Goal: Task Accomplishment & Management: Manage account settings

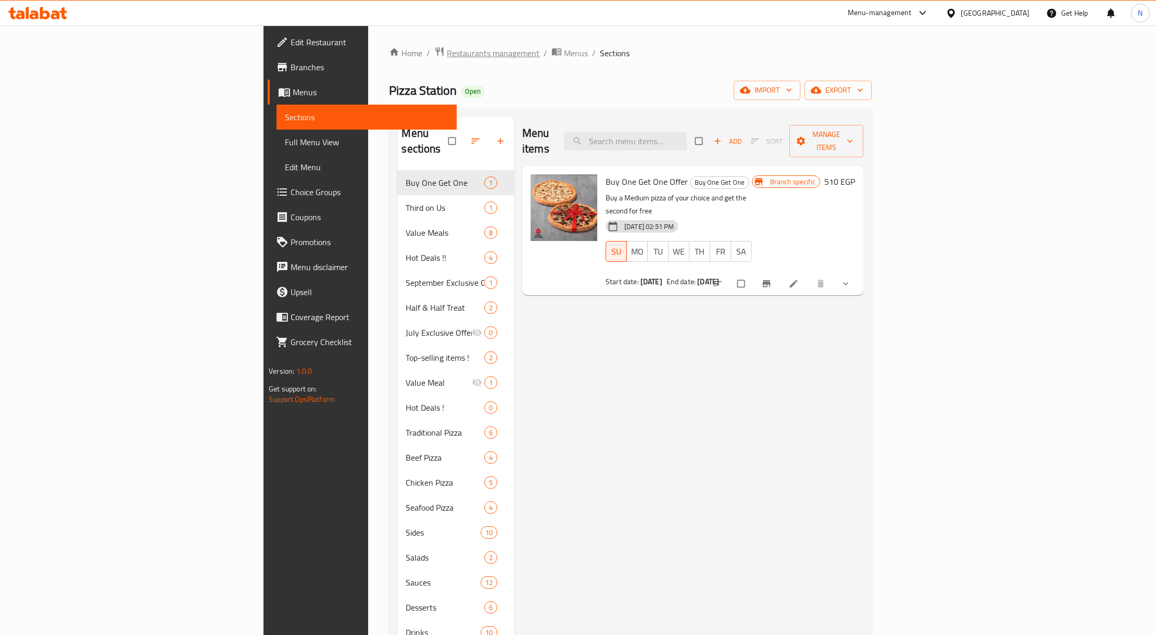
drag, startPoint x: 0, startPoint y: 0, endPoint x: 324, endPoint y: 57, distance: 328.8
click at [447, 57] on span "Restaurants management" at bounding box center [493, 53] width 93 height 12
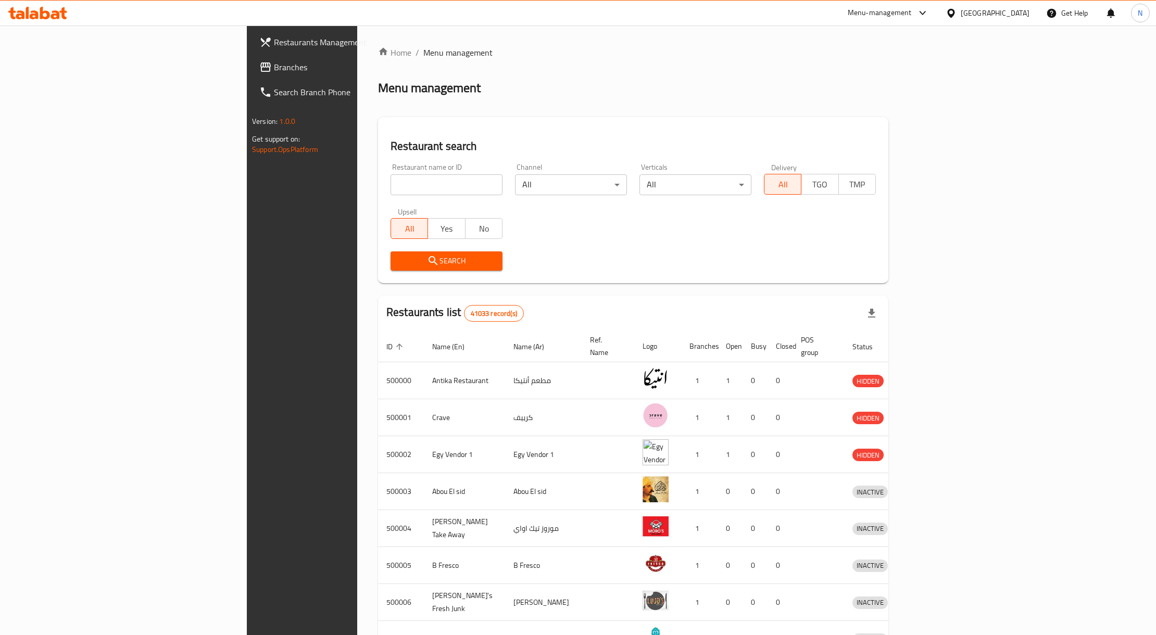
click at [384, 202] on div "Upsell All Yes No" at bounding box center [446, 224] width 124 height 44
click at [391, 187] on input "search" at bounding box center [447, 184] width 112 height 21
paste input "341713575"
click button "Search" at bounding box center [447, 261] width 112 height 19
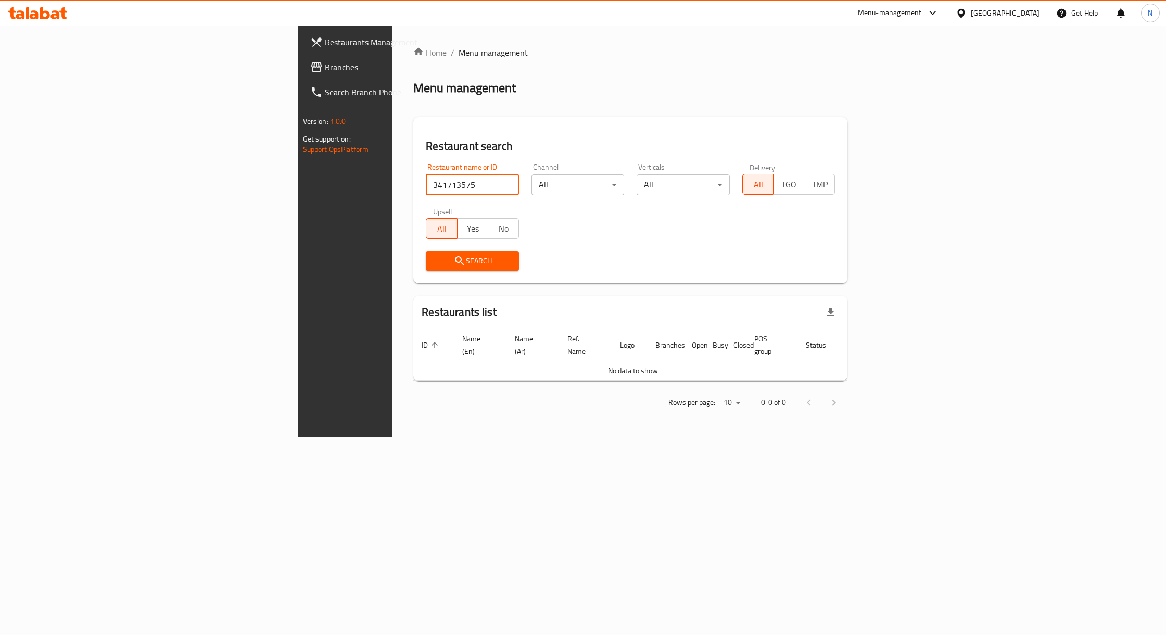
paste input "341713575"
drag, startPoint x: 309, startPoint y: 165, endPoint x: 315, endPoint y: 178, distance: 14.0
click at [426, 166] on div "Restaurant name or ID 341713575341713575 Restaurant name or ID" at bounding box center [472, 180] width 93 height 32
click at [426, 194] on input "341713575341713575" at bounding box center [472, 184] width 93 height 21
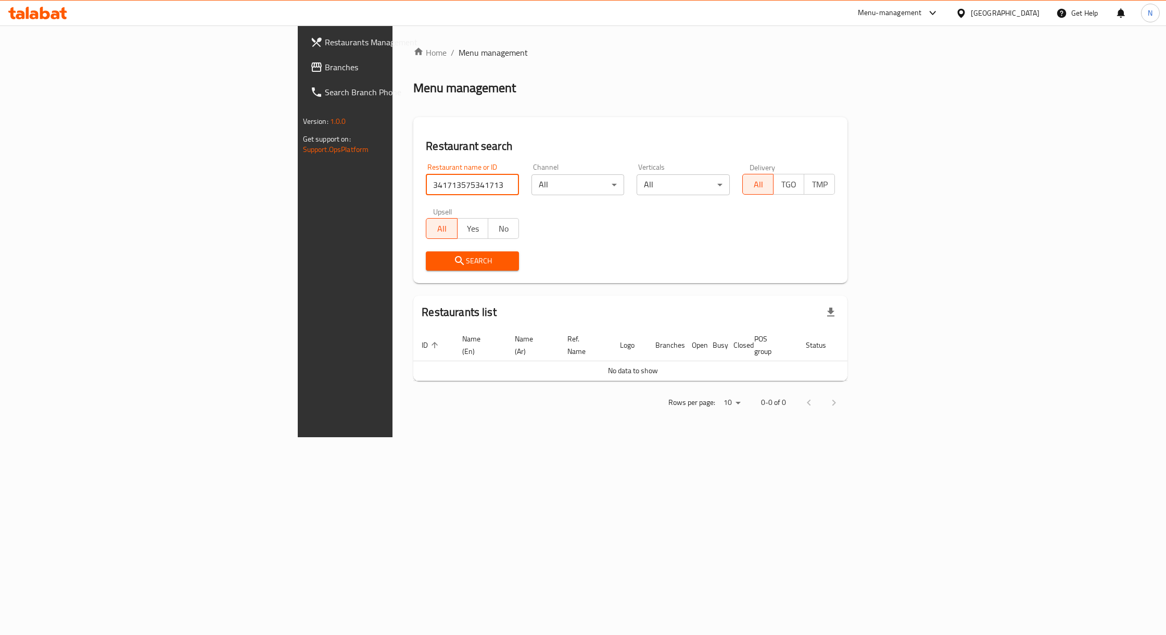
paste input "694554"
type input "694554"
click at [434, 267] on span "Search" at bounding box center [472, 261] width 77 height 13
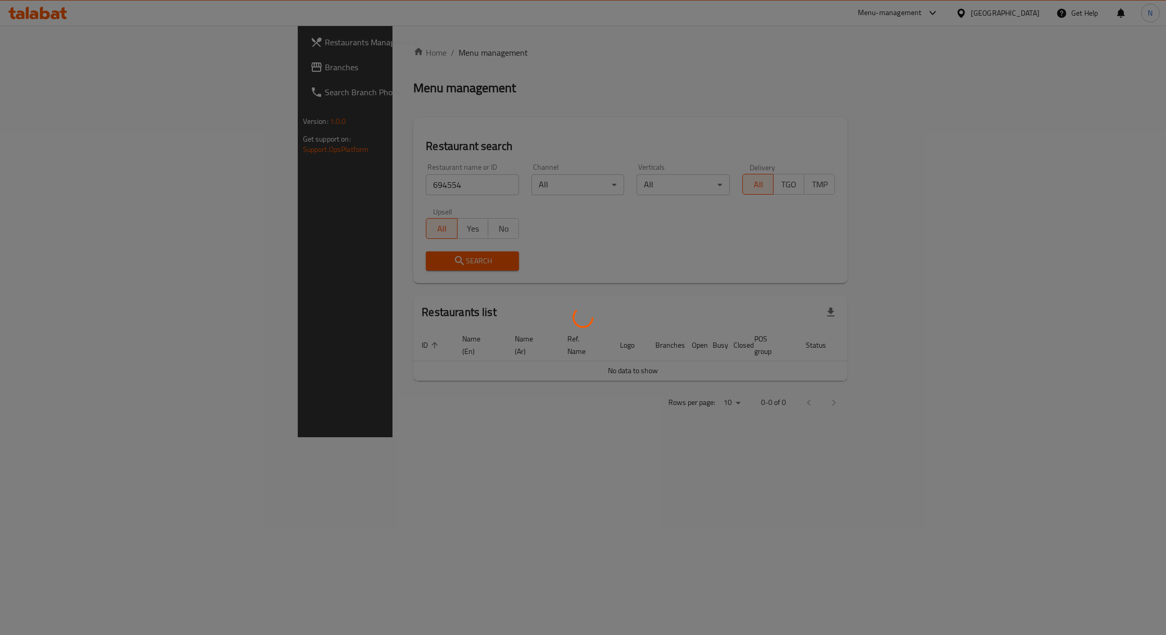
click at [319, 261] on div at bounding box center [583, 317] width 1166 height 635
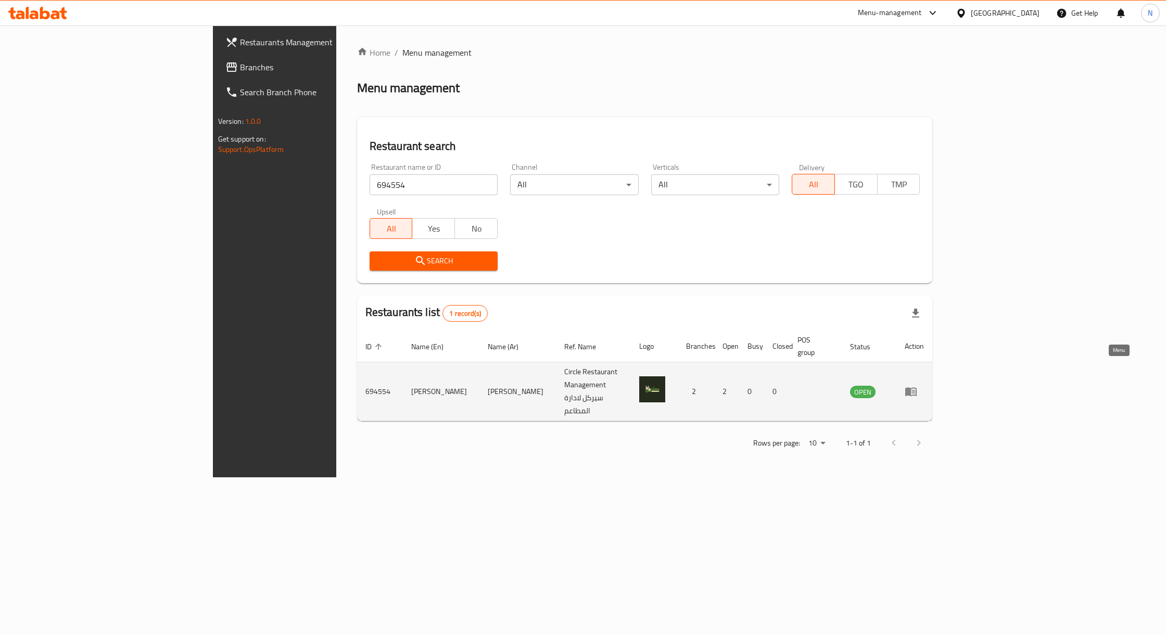
click at [918, 385] on icon "enhanced table" at bounding box center [911, 391] width 12 height 12
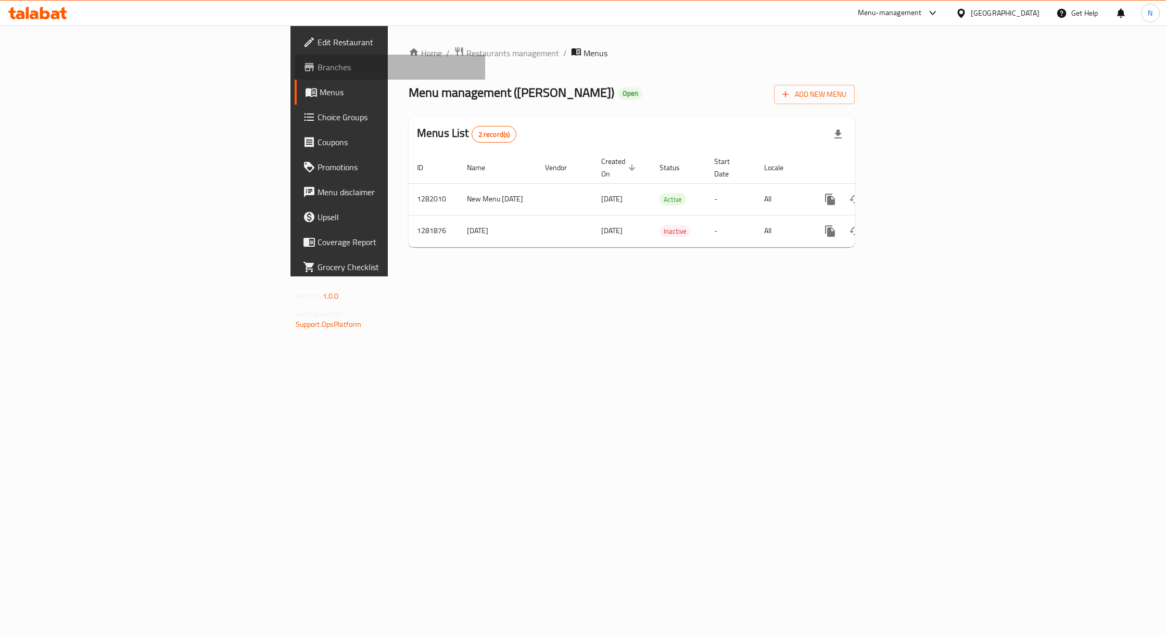
click at [318, 64] on span "Branches" at bounding box center [397, 67] width 159 height 12
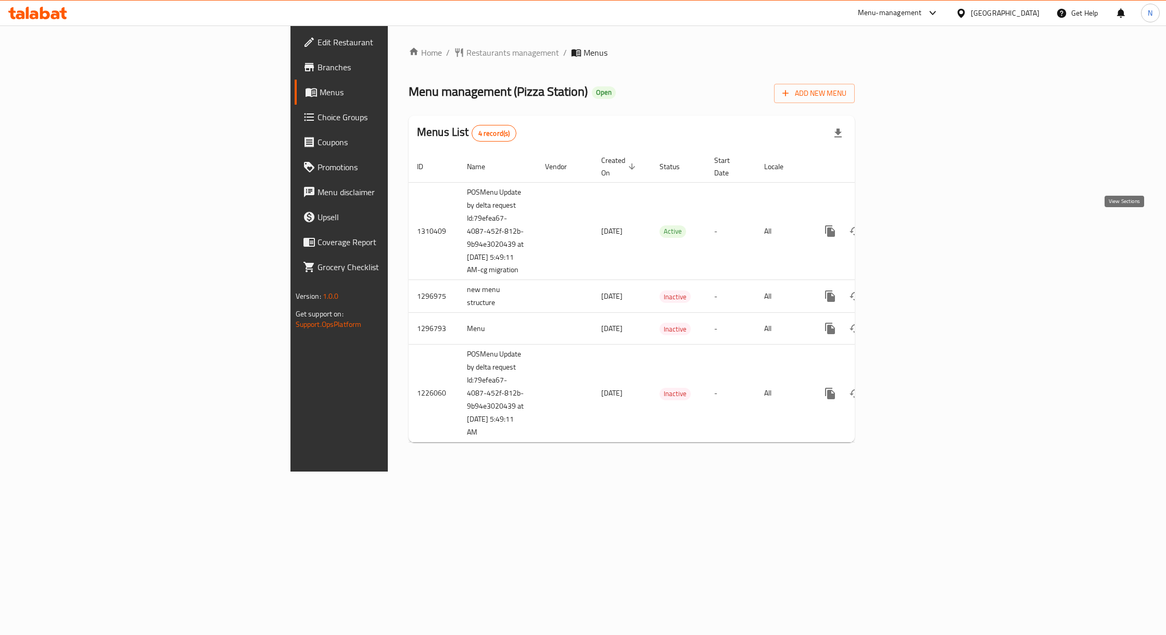
click at [912, 225] on icon "enhanced table" at bounding box center [905, 231] width 12 height 12
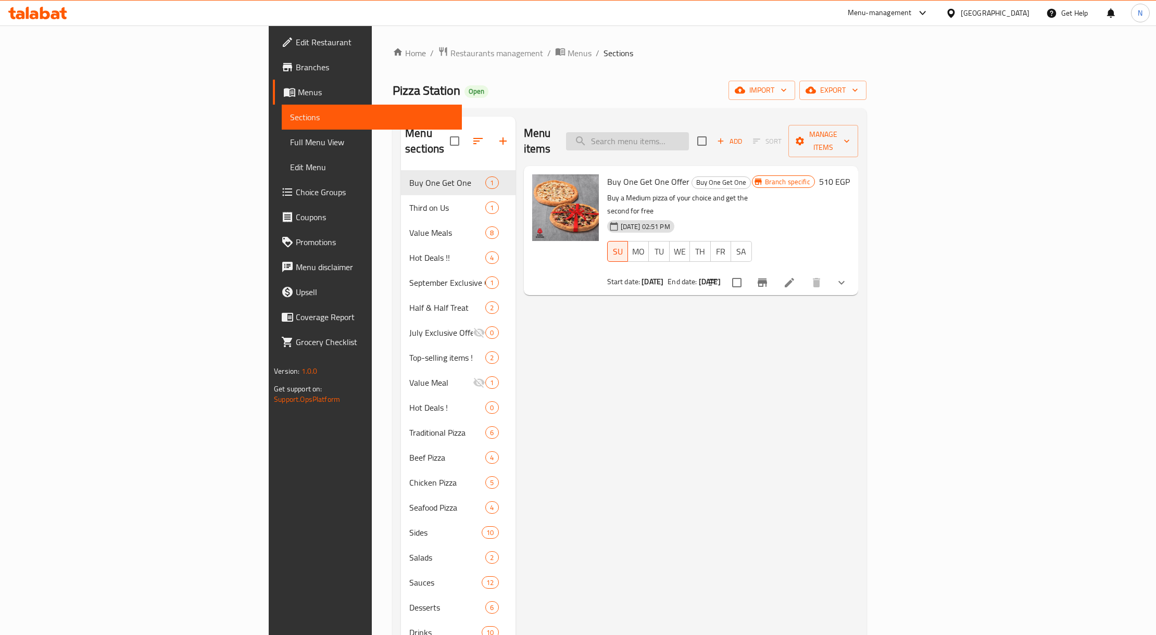
click at [689, 140] on input "search" at bounding box center [627, 141] width 123 height 18
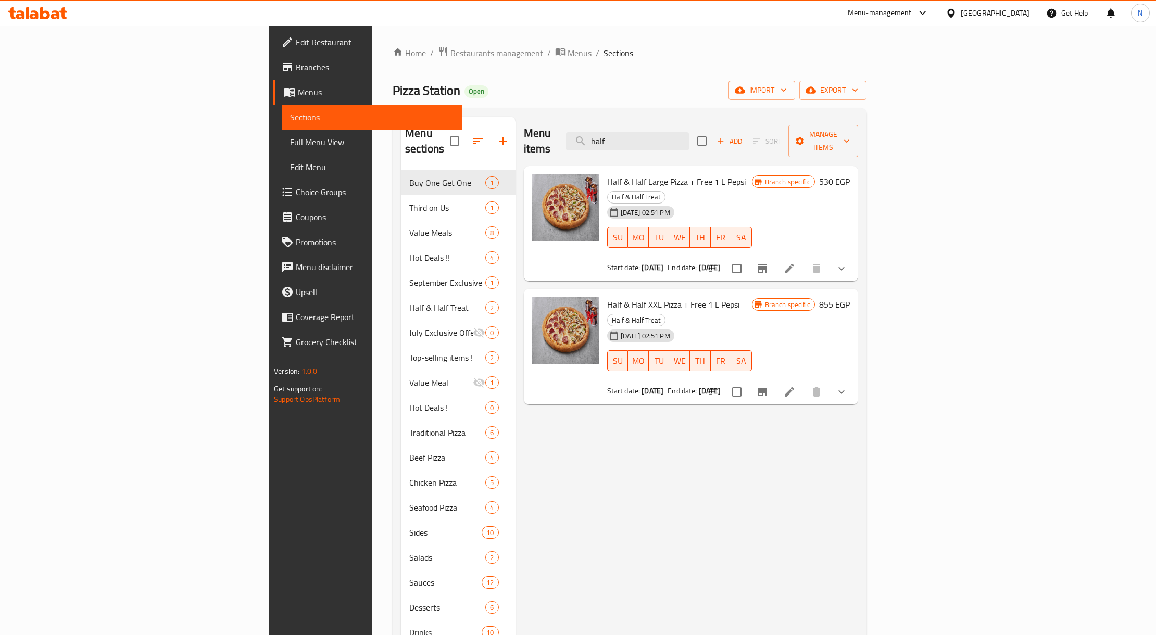
type input "half"
click at [775, 256] on button "Branch-specific-item" at bounding box center [762, 268] width 25 height 25
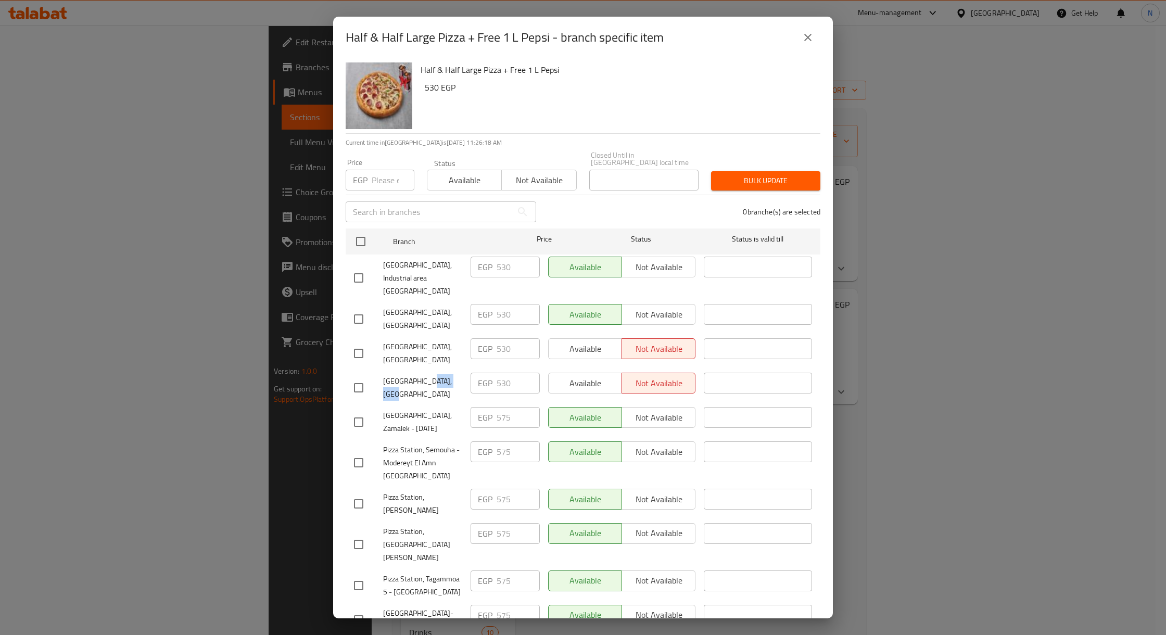
drag, startPoint x: 454, startPoint y: 362, endPoint x: 423, endPoint y: 367, distance: 31.6
click at [423, 375] on span "[GEOGRAPHIC_DATA], [GEOGRAPHIC_DATA]" at bounding box center [422, 388] width 79 height 26
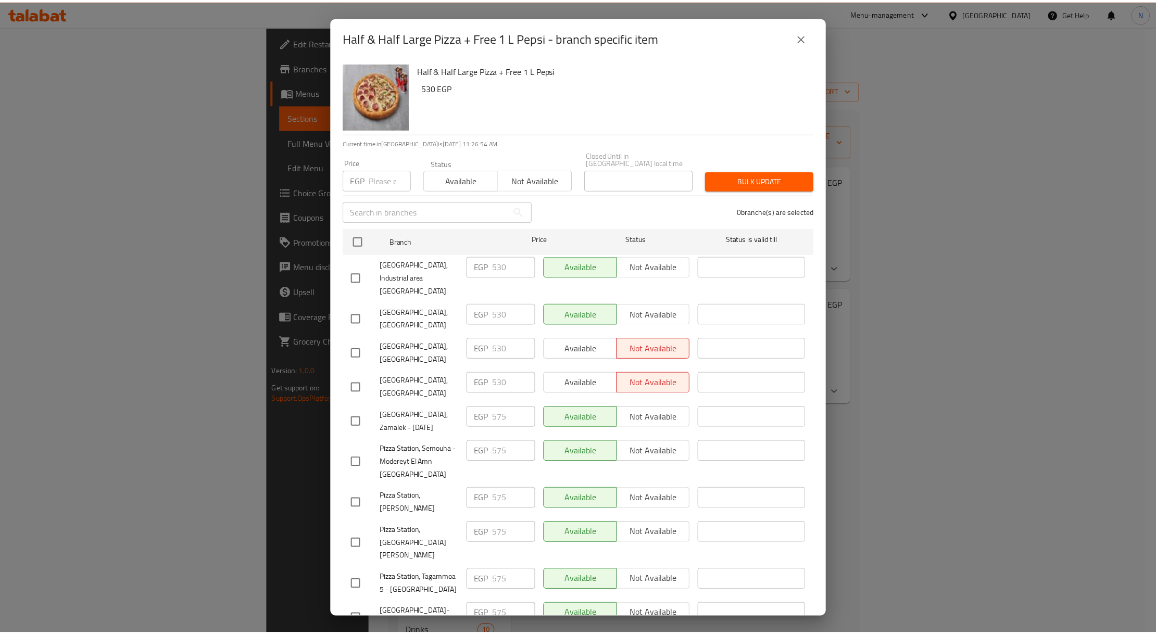
scroll to position [146, 0]
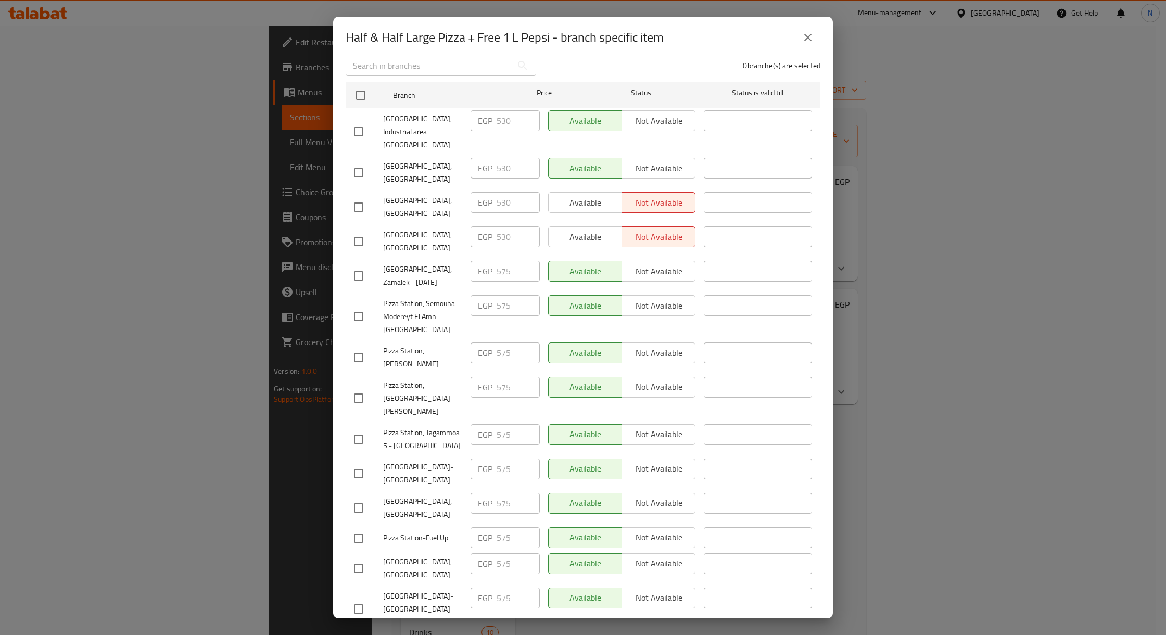
click at [205, 130] on div "Half & Half Large Pizza + Free 1 L Pepsi - branch specific item Half & Half Lar…" at bounding box center [583, 317] width 1166 height 635
click at [807, 36] on icon "close" at bounding box center [808, 37] width 7 height 7
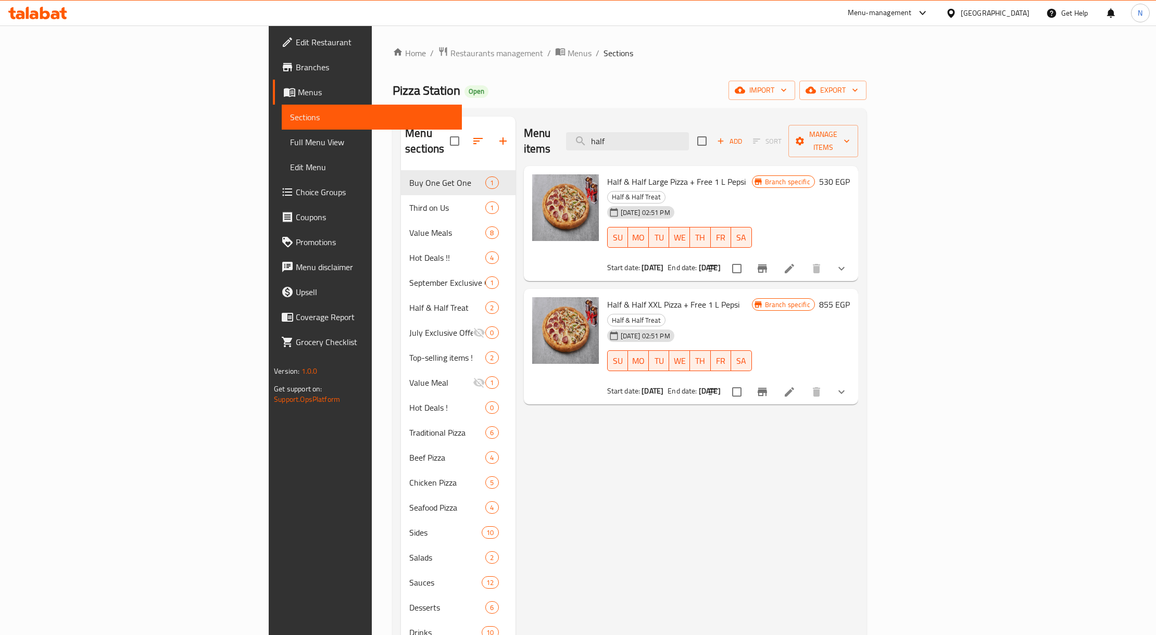
click at [924, 19] on div "Menu-management" at bounding box center [888, 13] width 98 height 25
click at [912, 13] on div "Menu-management" at bounding box center [880, 13] width 64 height 12
click at [861, 118] on div "Incentive Orchestrator" at bounding box center [867, 118] width 71 height 11
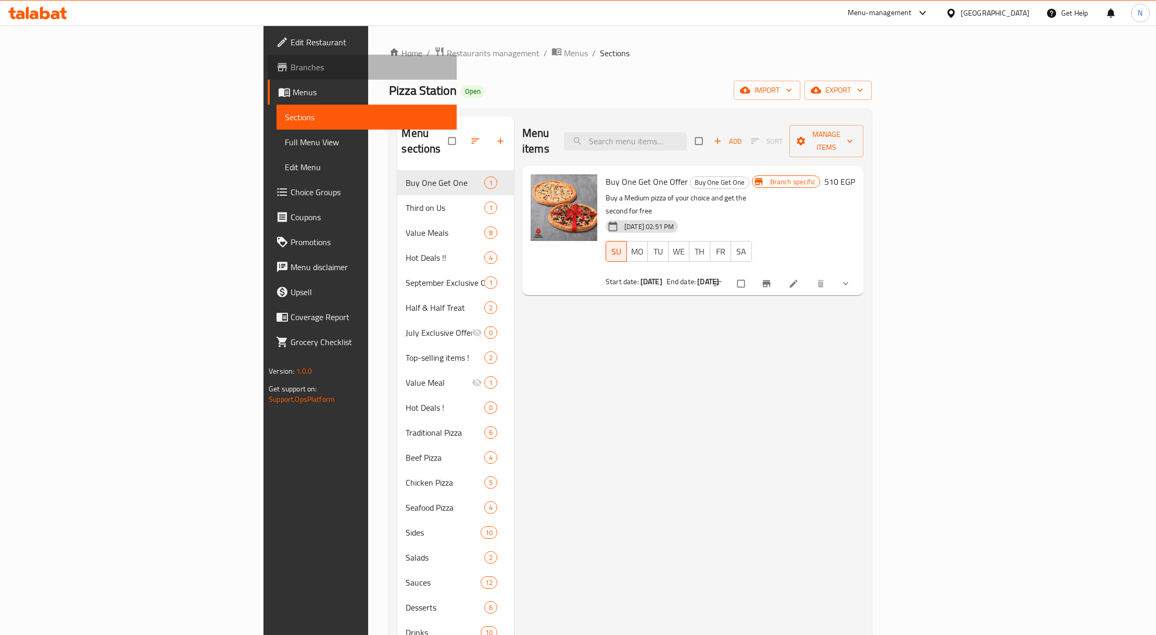
click at [291, 73] on span "Branches" at bounding box center [370, 67] width 158 height 12
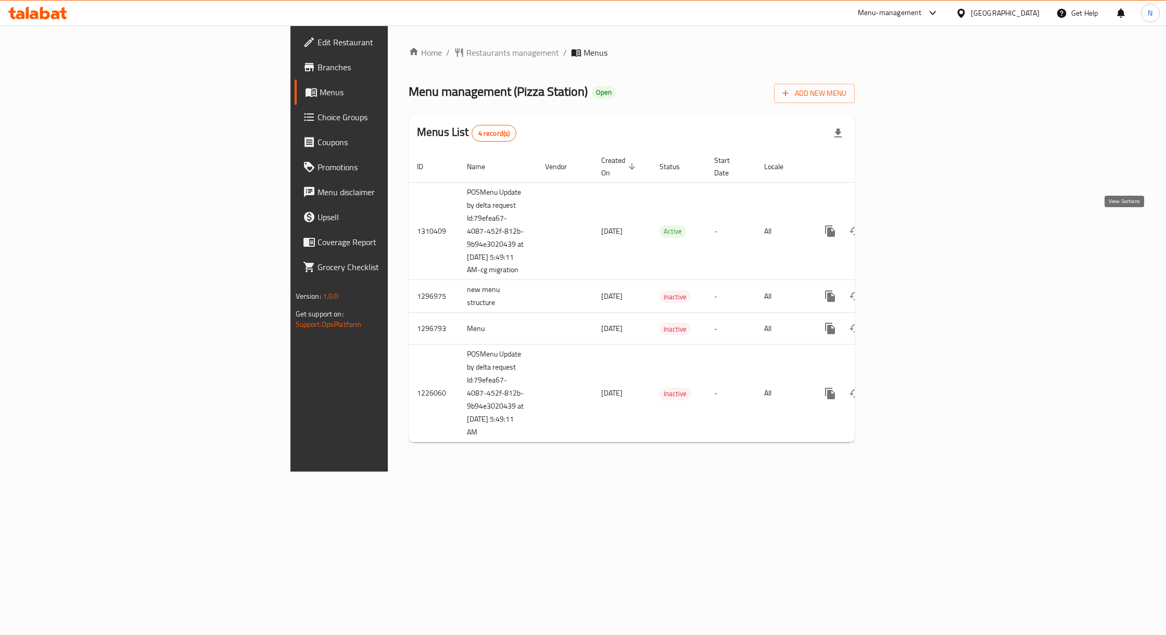
click at [912, 225] on icon "enhanced table" at bounding box center [905, 231] width 12 height 12
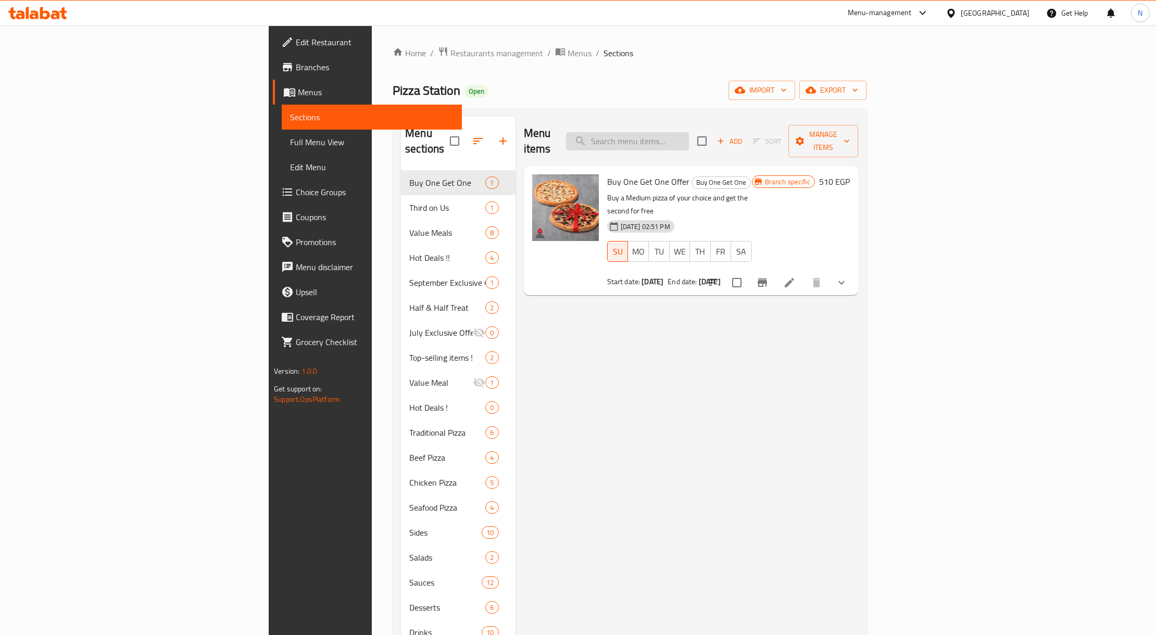
click at [685, 138] on input "search" at bounding box center [627, 141] width 123 height 18
paste input "buy 2 get 1"
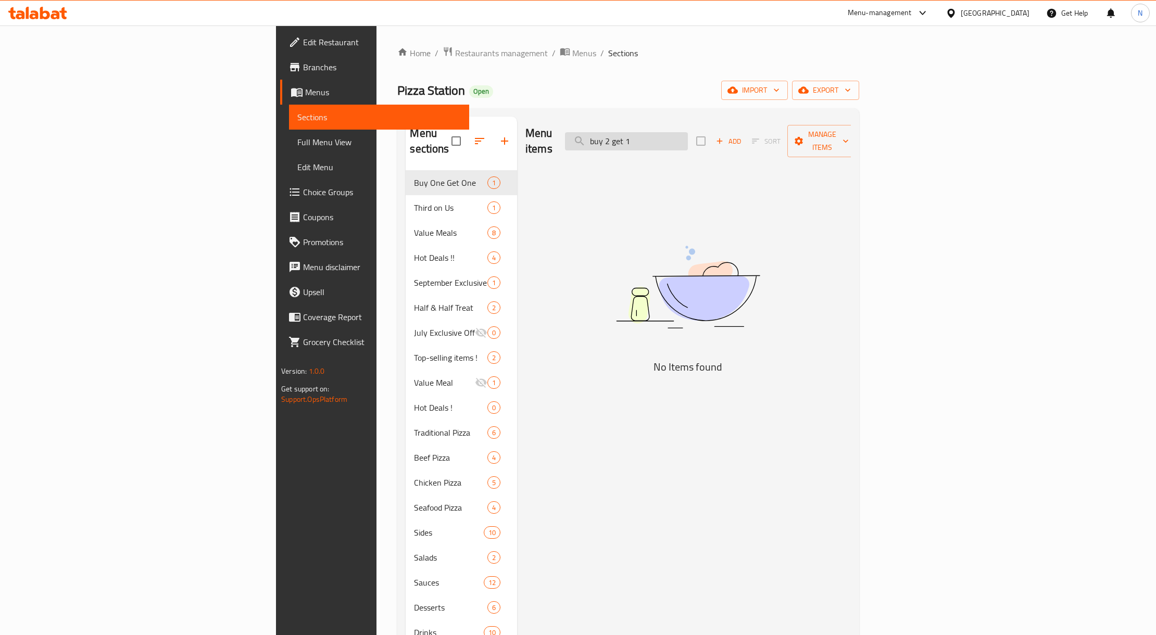
click at [688, 132] on input "buy 2 get 1" at bounding box center [626, 141] width 123 height 18
paste input "Buy 2 Medium Pizzas, Get 1 For Free"
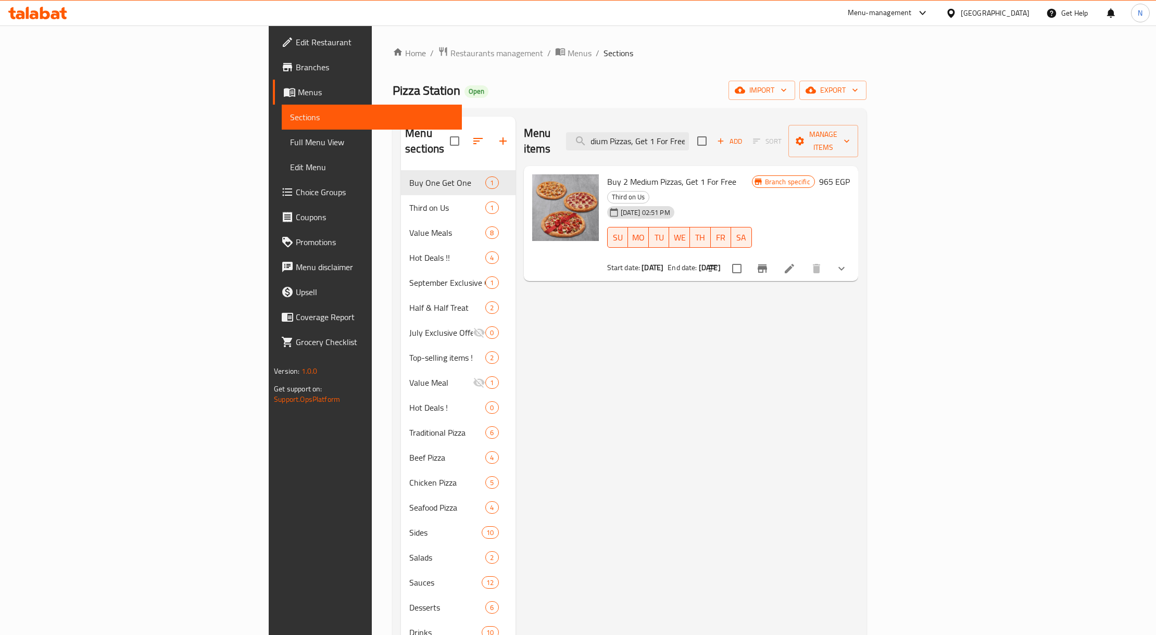
type input "Buy 2 Medium Pizzas, Get 1 For Free"
click at [607, 174] on span "Buy 2 Medium Pizzas, Get 1 For Free" at bounding box center [671, 182] width 129 height 16
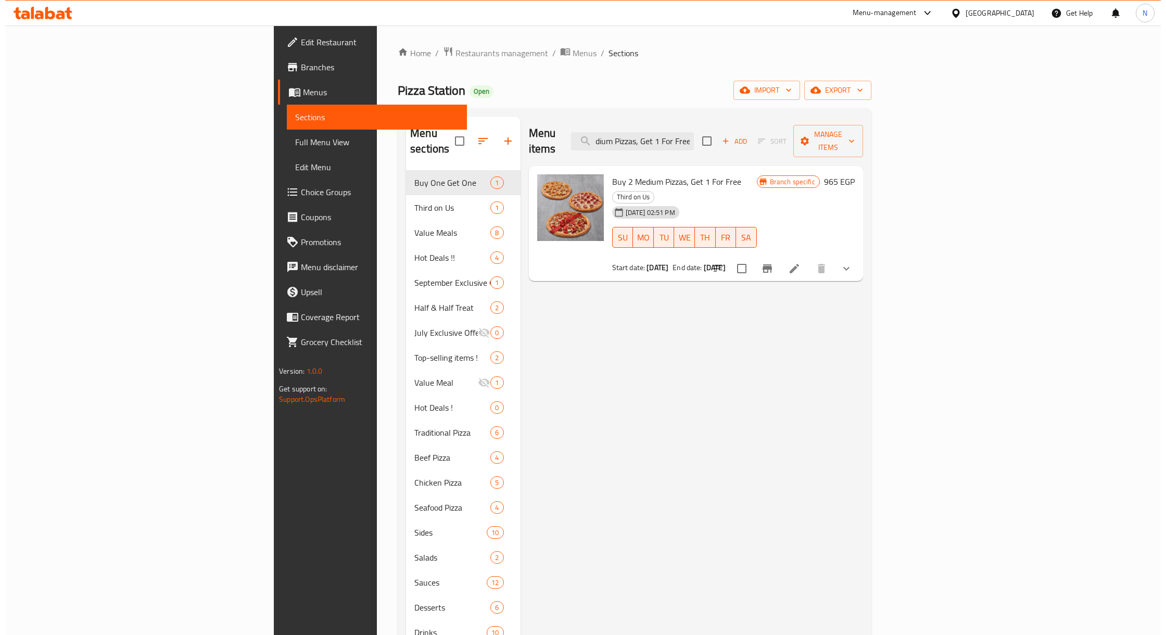
scroll to position [0, 0]
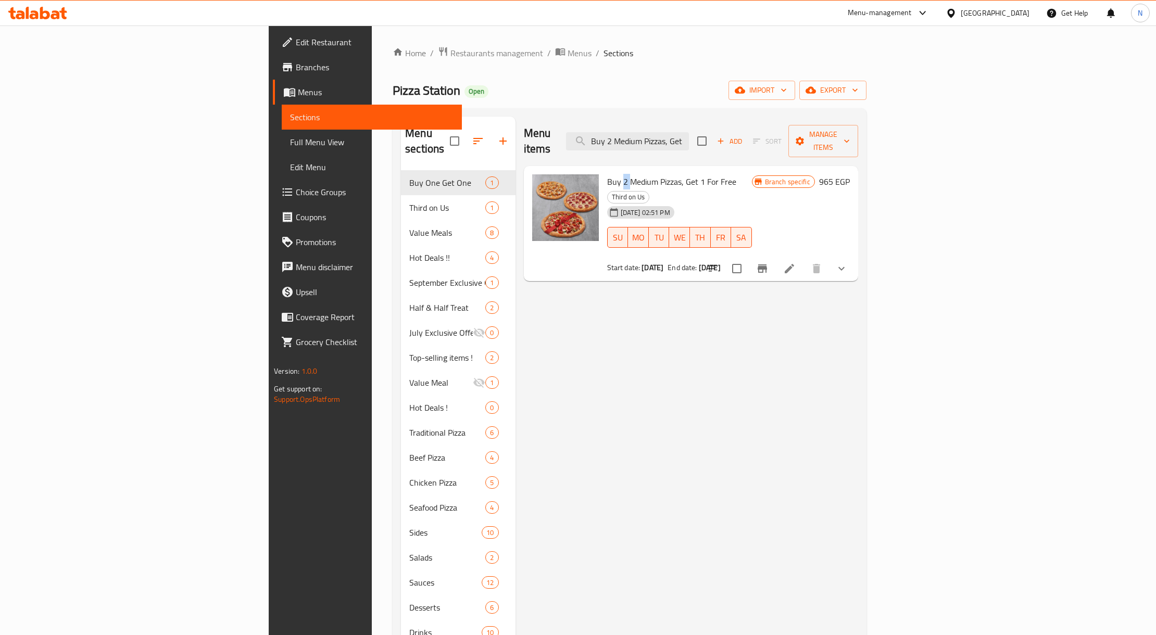
click at [607, 174] on span "Buy 2 Medium Pizzas, Get 1 For Free" at bounding box center [671, 182] width 129 height 16
drag, startPoint x: 557, startPoint y: 167, endPoint x: 621, endPoint y: 165, distance: 64.1
click at [607, 174] on span "Buy 2 Medium Pizzas, Get 1 For Free" at bounding box center [671, 182] width 129 height 16
click at [622, 174] on span "Buy 2 Medium Pizzas, Get 1 For Free" at bounding box center [671, 182] width 129 height 16
click at [628, 174] on span "Buy 2 Medium Pizzas, Get 1 For Free" at bounding box center [671, 182] width 129 height 16
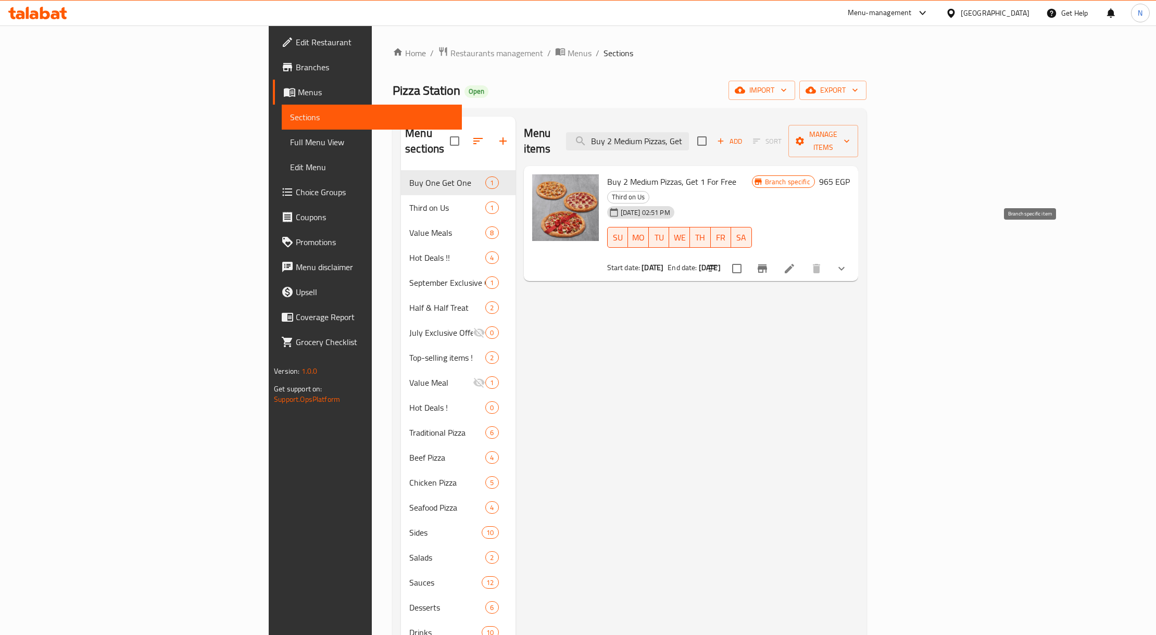
click at [767, 265] on icon "Branch-specific-item" at bounding box center [762, 269] width 9 height 8
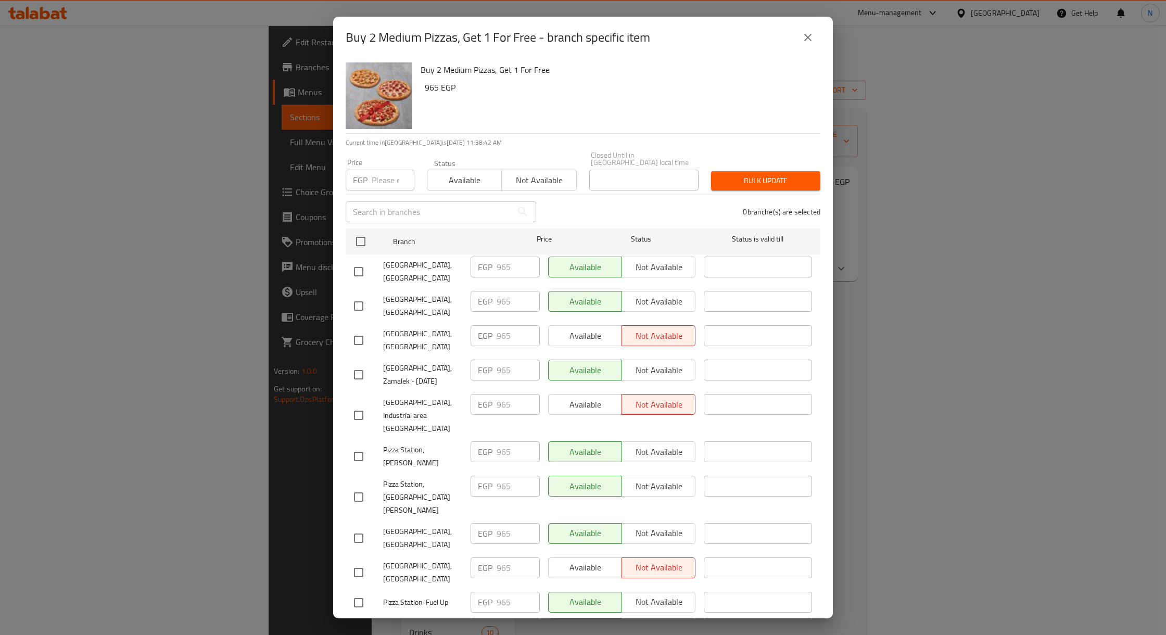
scroll to position [146, 0]
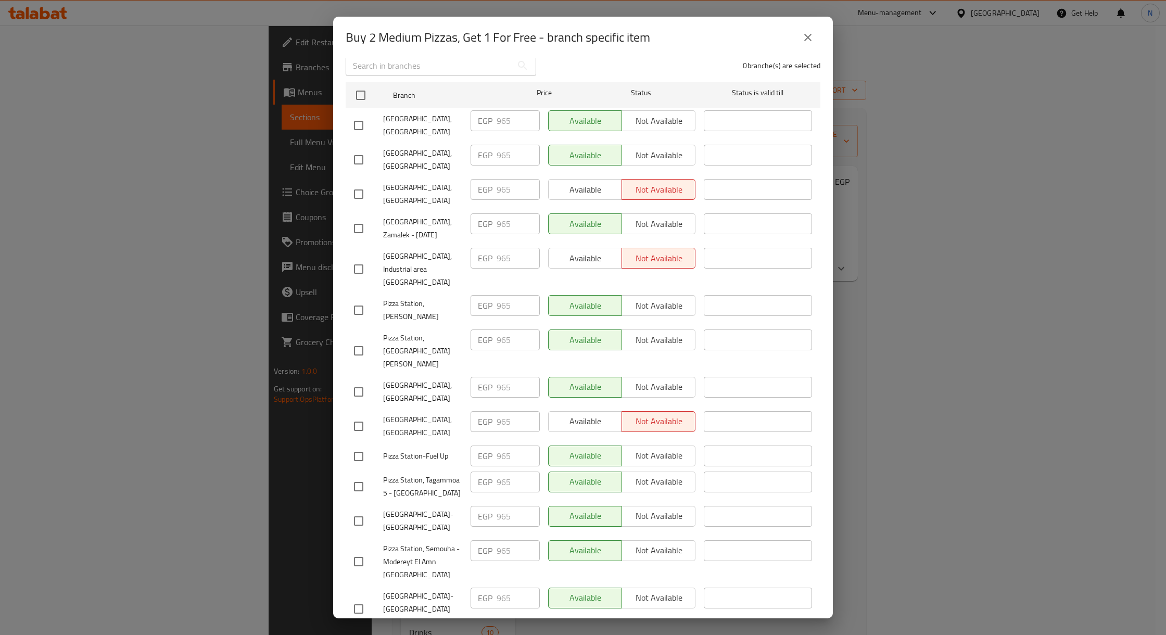
click at [363, 34] on h2 "Buy 2 Medium Pizzas, Get 1 For Free - branch specific item" at bounding box center [498, 37] width 305 height 17
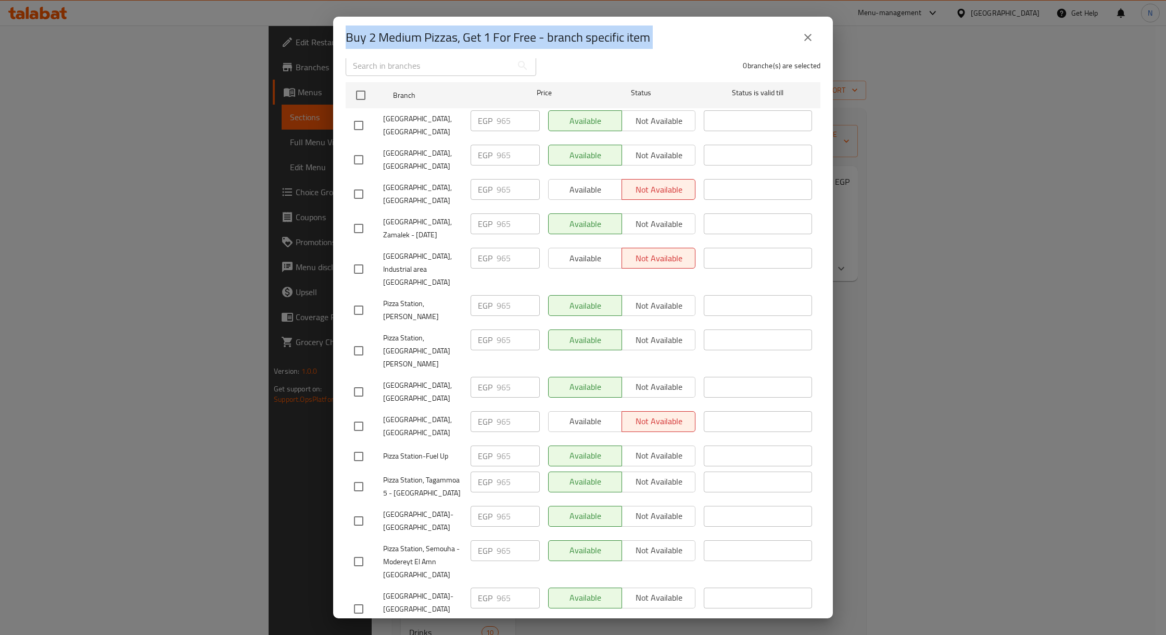
click at [363, 34] on h2 "Buy 2 Medium Pizzas, Get 1 For Free - branch specific item" at bounding box center [498, 37] width 305 height 17
copy div "Buy 2 Medium Pizzas, Get 1 For Free - branch specific item"
click at [521, 43] on h2 "Buy 2 Medium Pizzas, Get 1 For Free - branch specific item" at bounding box center [498, 37] width 305 height 17
drag, startPoint x: 521, startPoint y: 43, endPoint x: 382, endPoint y: 37, distance: 139.1
click at [382, 37] on h2 "Buy 2 Medium Pizzas, Get 1 For Free - branch specific item" at bounding box center [498, 37] width 305 height 17
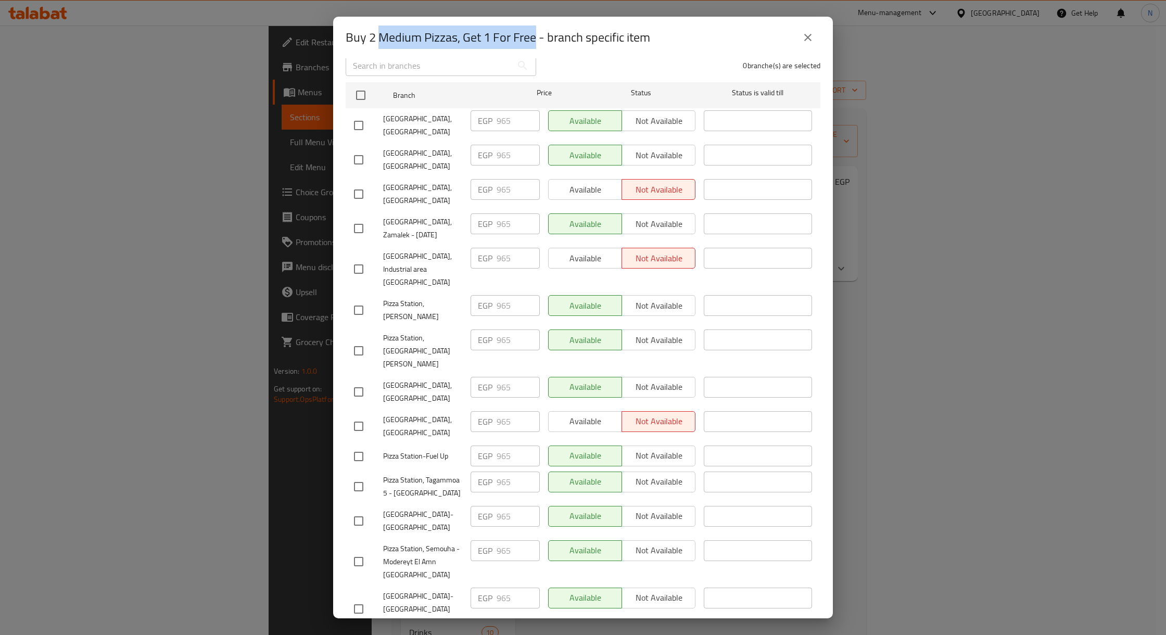
click at [808, 30] on button "close" at bounding box center [808, 37] width 25 height 25
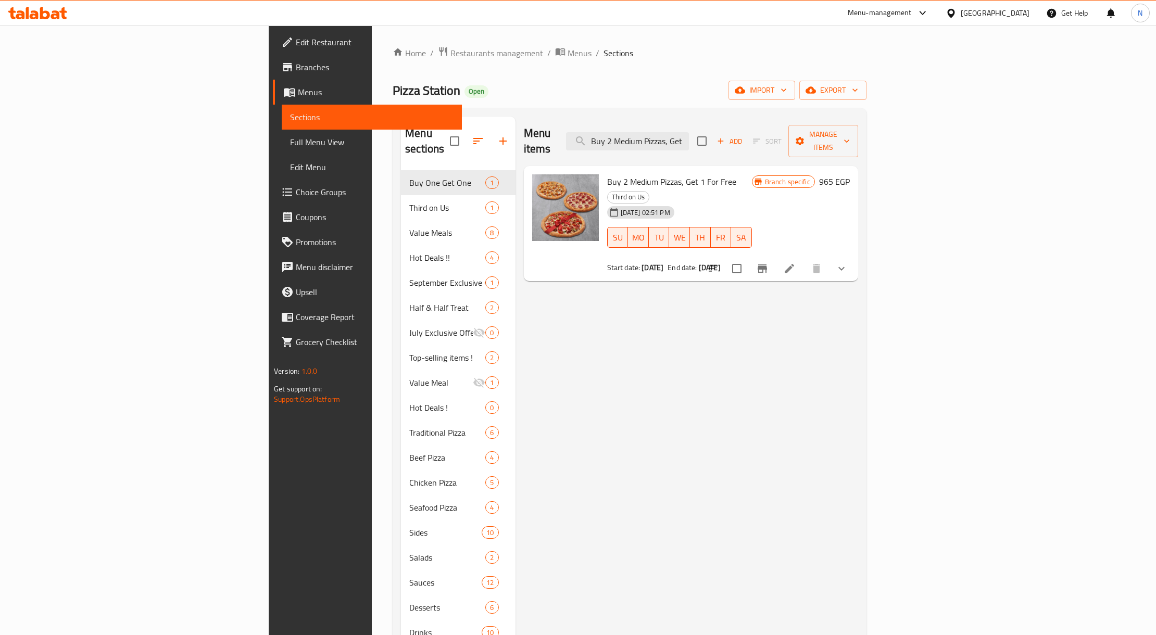
click at [594, 137] on div "Menu items Buy 2 Medium Pizzas, Get 1 For Free Add Sort Manage items" at bounding box center [691, 141] width 334 height 49
click at [628, 344] on div "Menu items Buy 2 Medium Pizzas, Get 1 For Free Add Sort Manage items Buy 2 Medi…" at bounding box center [687, 458] width 343 height 683
click at [607, 174] on span "Buy 2 Medium Pizzas, Get 1 For Free" at bounding box center [671, 182] width 129 height 16
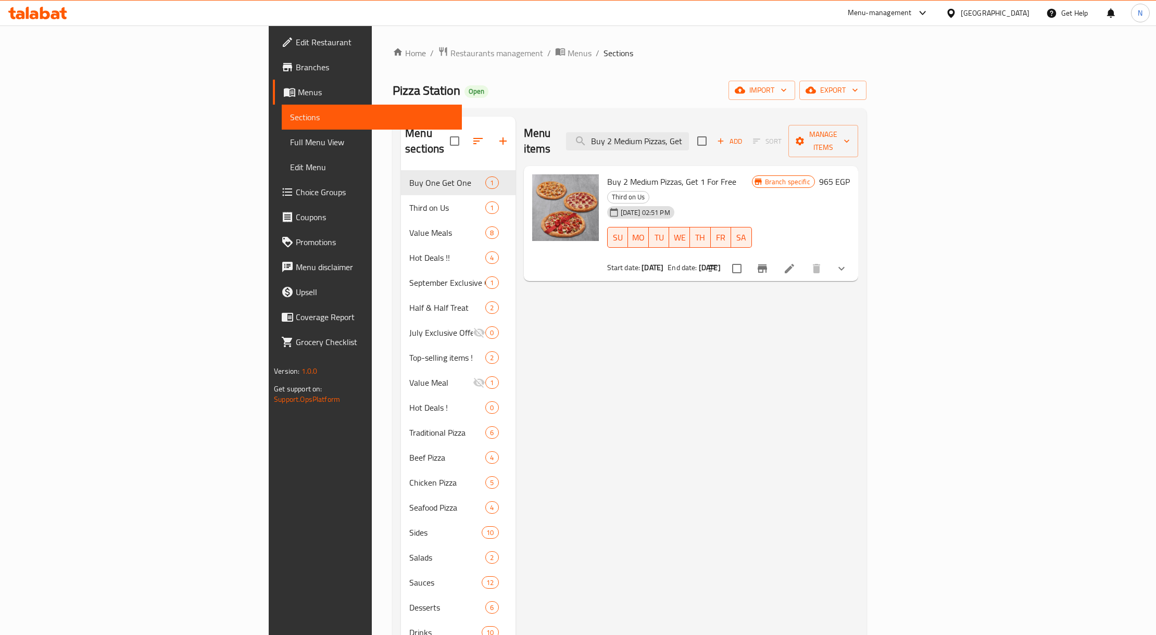
click at [717, 259] on div "Menu items Buy 2 Medium Pizzas, Get 1 For Free Add Sort Manage items Buy 2 Medi…" at bounding box center [687, 458] width 343 height 683
click at [769, 262] on icon "Branch-specific-item" at bounding box center [762, 268] width 12 height 12
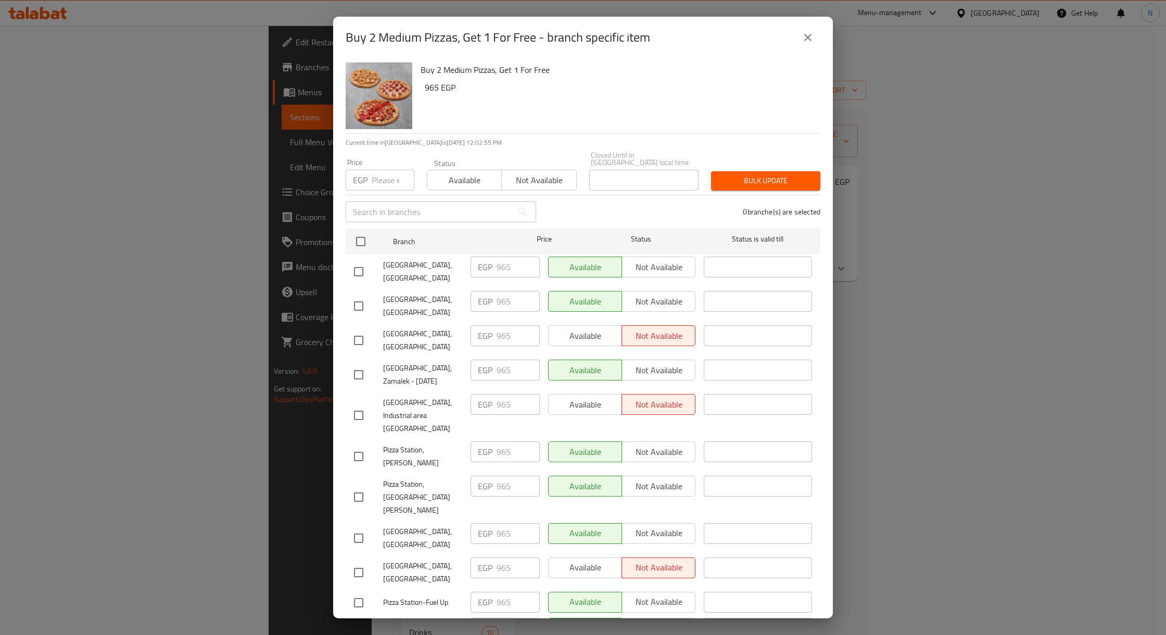
click at [723, 86] on h6 "965 EGP" at bounding box center [618, 87] width 387 height 15
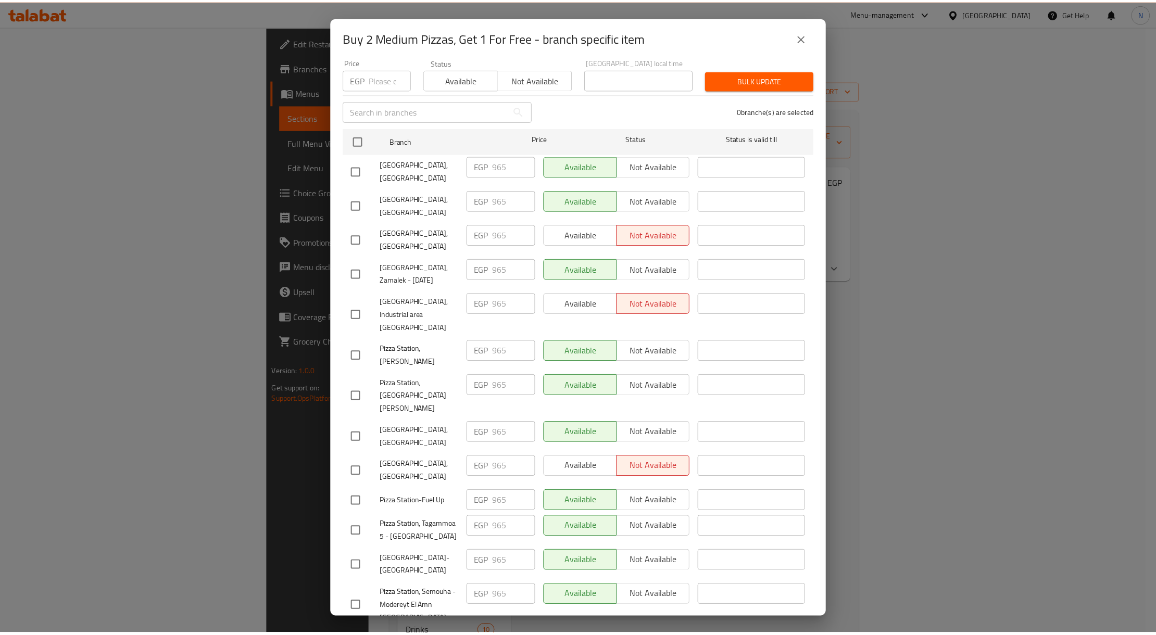
scroll to position [77, 0]
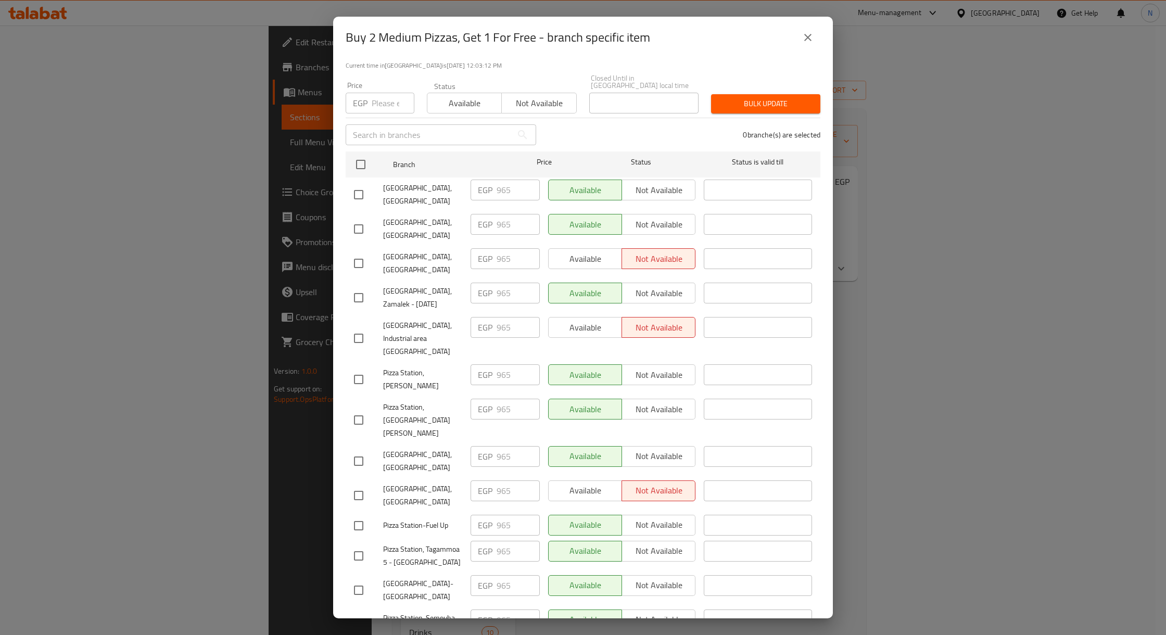
click at [810, 38] on icon "close" at bounding box center [808, 37] width 12 height 12
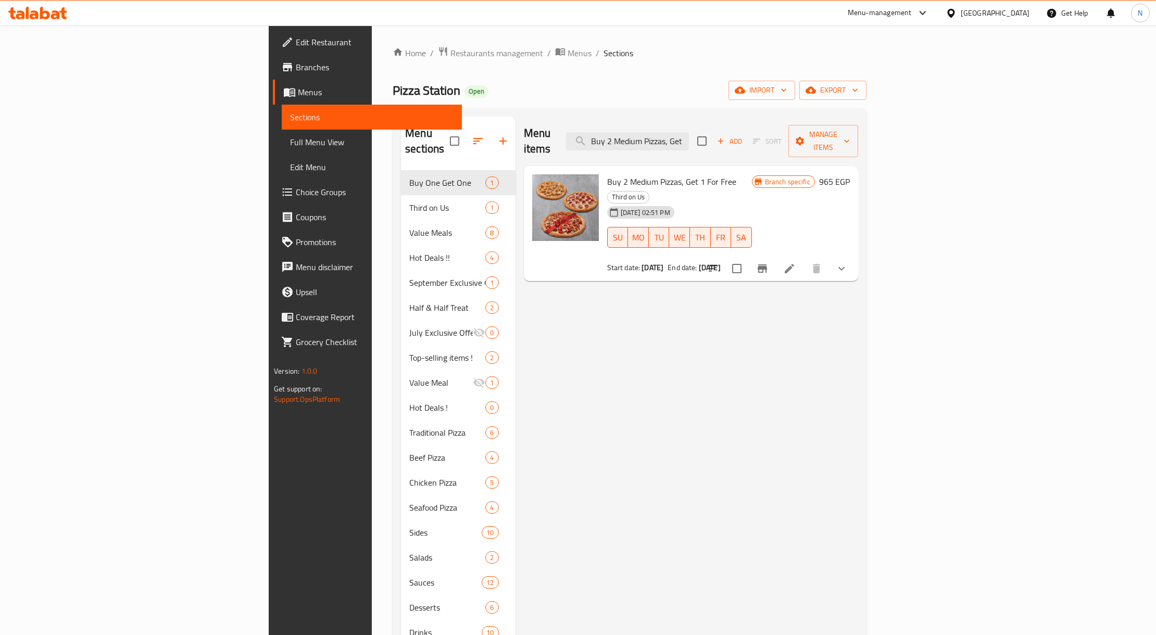
click at [851, 73] on div "Home / Restaurants management / Menus / Sections Pizza Station Open import expo…" at bounding box center [630, 426] width 474 height 761
click at [756, 202] on div "[DATE] 02:51 PM SU MO TU WE TH FR SA" at bounding box center [679, 230] width 153 height 56
click at [603, 170] on div "Buy 2 Medium Pizzas, Get 1 For Free Third on Us [DATE] 02:51 PM SU MO TU WE TH …" at bounding box center [679, 223] width 153 height 107
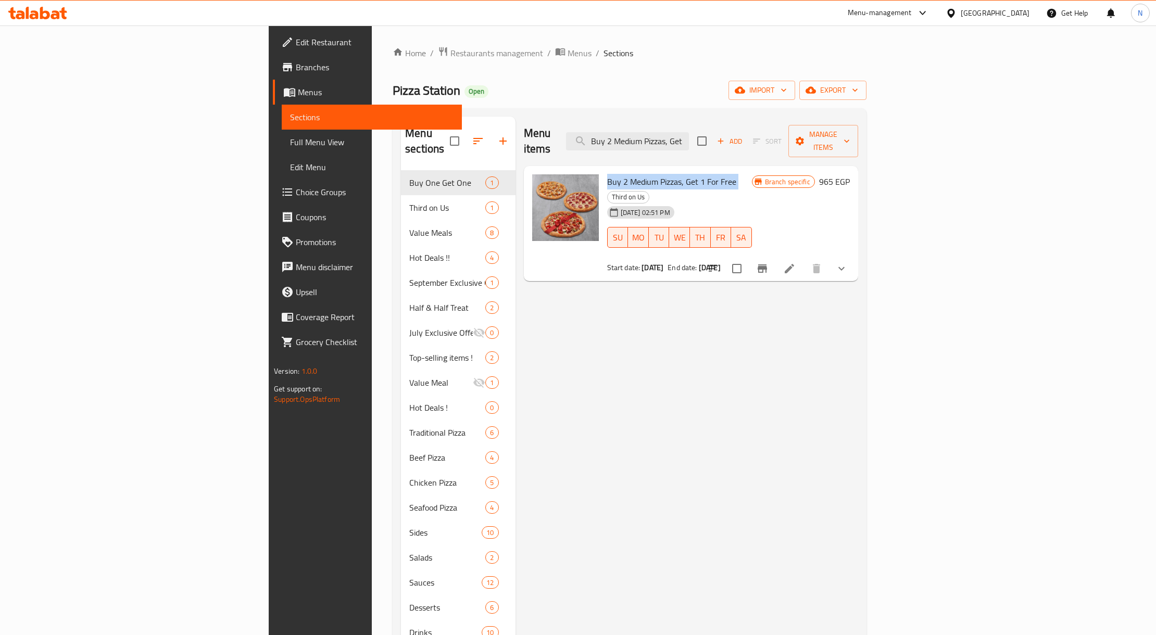
copy h6 "Buy 2 Medium Pizzas, Get 1 For Free"
